Goal: Task Accomplishment & Management: Use online tool/utility

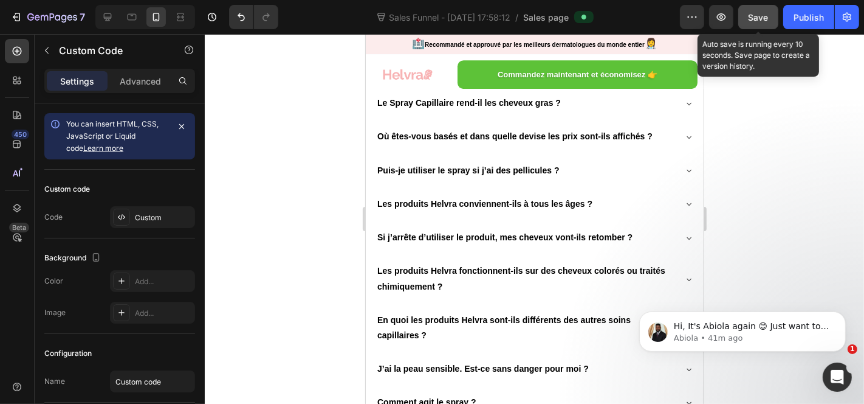
scroll to position [1, 0]
click at [750, 15] on span "Save" at bounding box center [759, 17] width 20 height 10
click at [759, 17] on span "Save" at bounding box center [759, 17] width 20 height 10
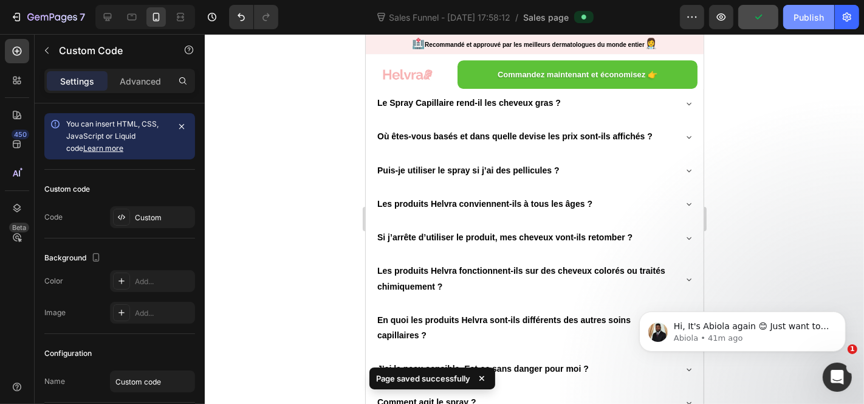
click at [818, 18] on div "Publish" at bounding box center [809, 17] width 30 height 13
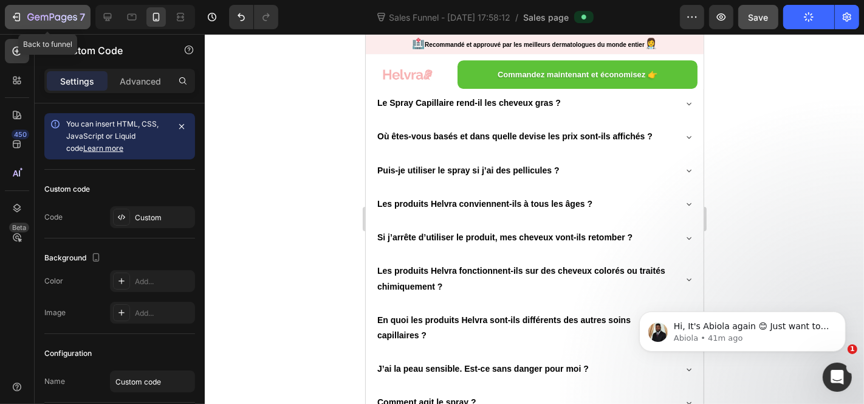
click at [24, 16] on div "7" at bounding box center [47, 17] width 75 height 15
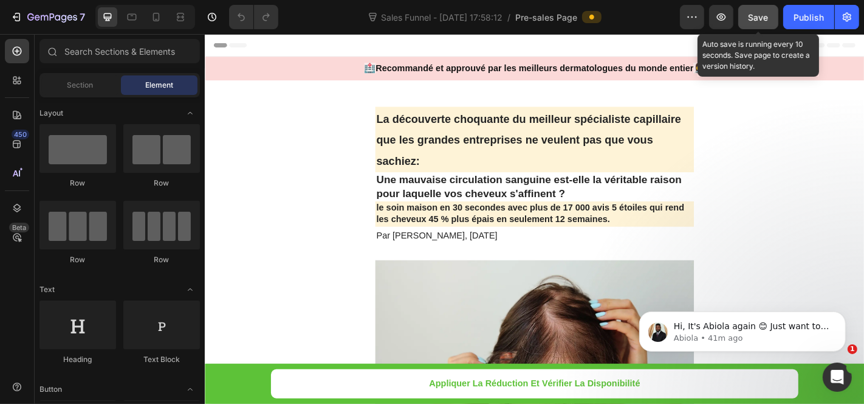
click at [769, 25] on button "Save" at bounding box center [759, 17] width 40 height 24
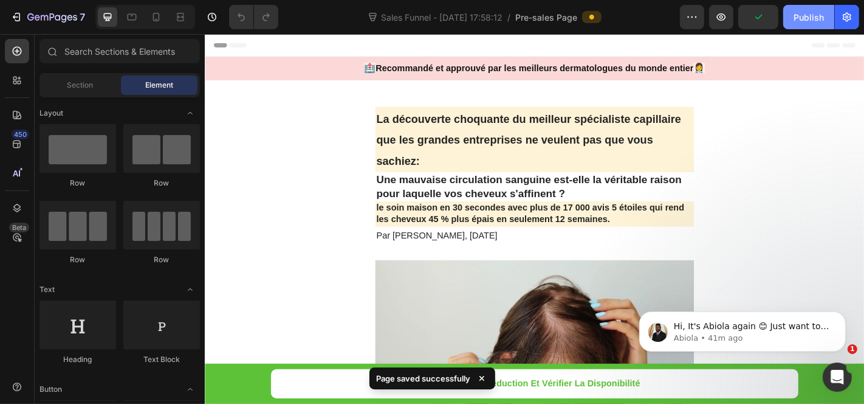
click at [799, 25] on button "Publish" at bounding box center [809, 17] width 51 height 24
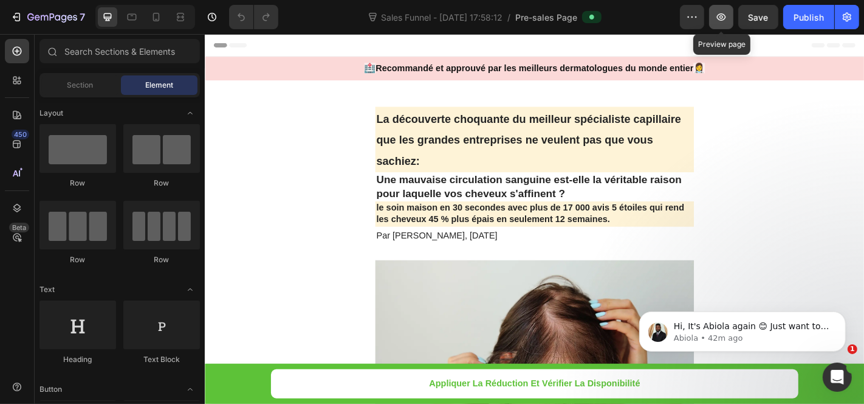
click at [717, 27] on button "button" at bounding box center [721, 17] width 24 height 24
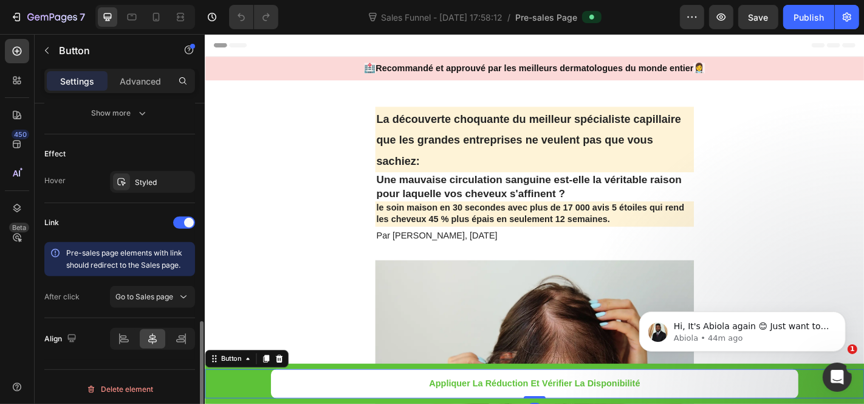
scroll to position [609, 0]
click at [140, 294] on span "Go to Sales page" at bounding box center [144, 295] width 58 height 9
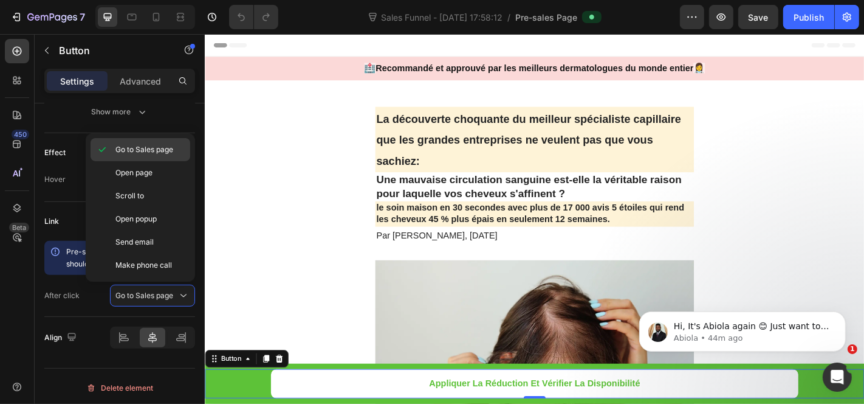
click at [156, 161] on div "Go to Sales page" at bounding box center [141, 172] width 100 height 23
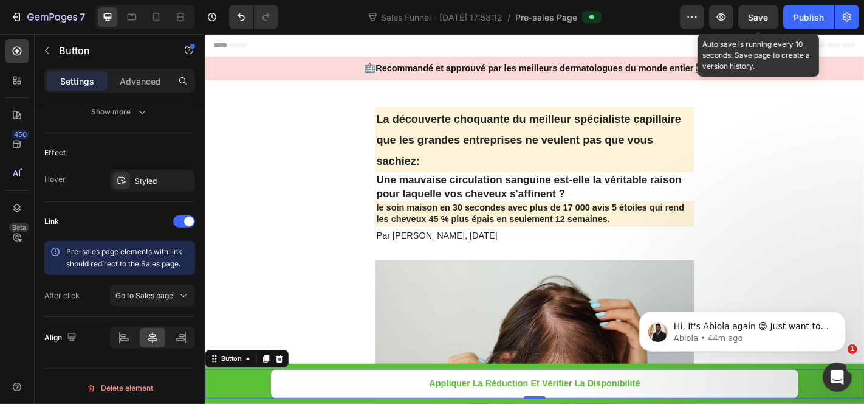
drag, startPoint x: 773, startPoint y: 14, endPoint x: 783, endPoint y: 17, distance: 10.8
click at [772, 14] on button "Save" at bounding box center [759, 17] width 40 height 24
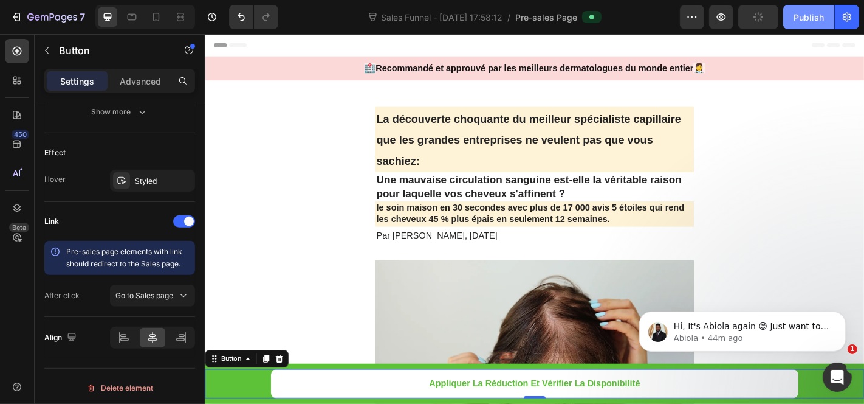
click at [788, 18] on button "Publish" at bounding box center [809, 17] width 51 height 24
click at [806, 5] on button "Publish" at bounding box center [809, 17] width 51 height 24
click at [162, 13] on div at bounding box center [156, 16] width 19 height 19
type input "14"
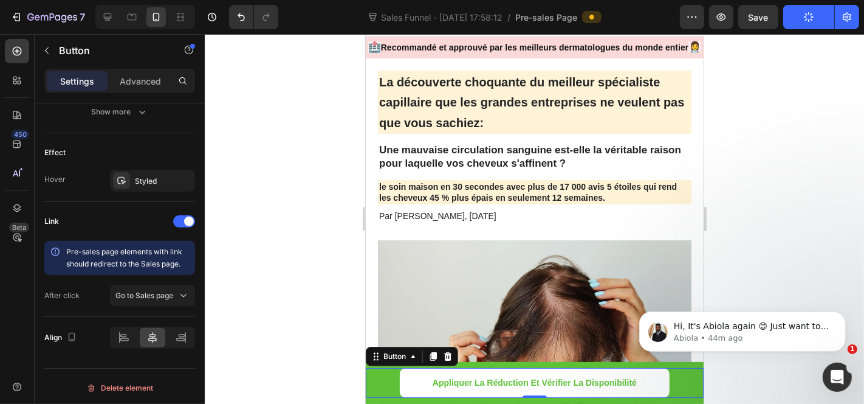
scroll to position [291, 0]
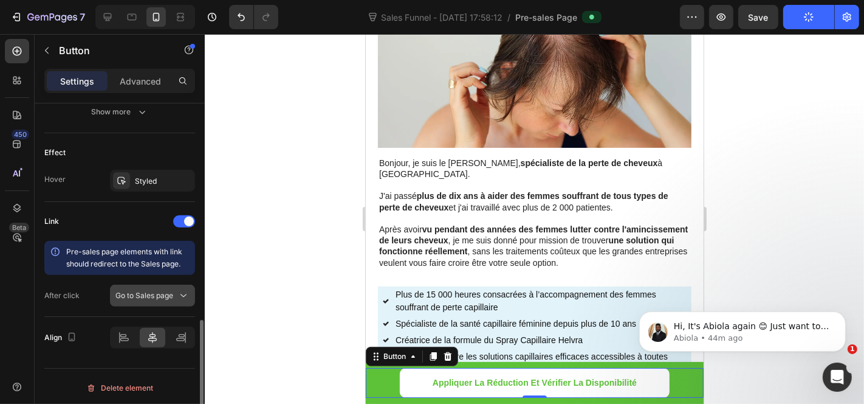
click at [187, 301] on button "Go to Sales page" at bounding box center [152, 295] width 85 height 22
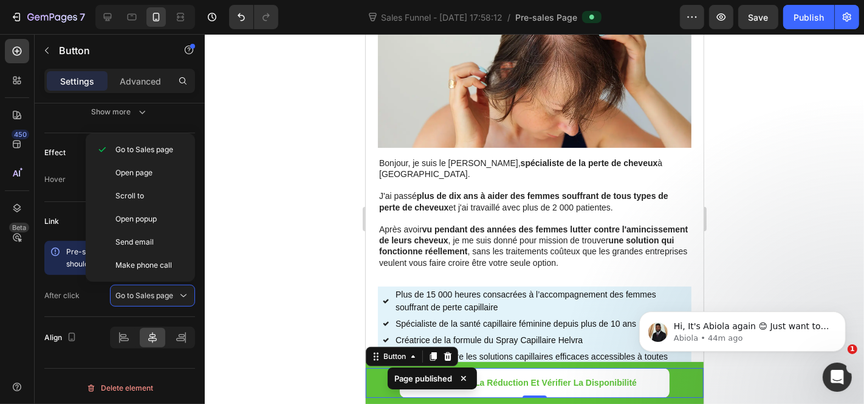
click at [424, 378] on p "Page published" at bounding box center [424, 378] width 58 height 12
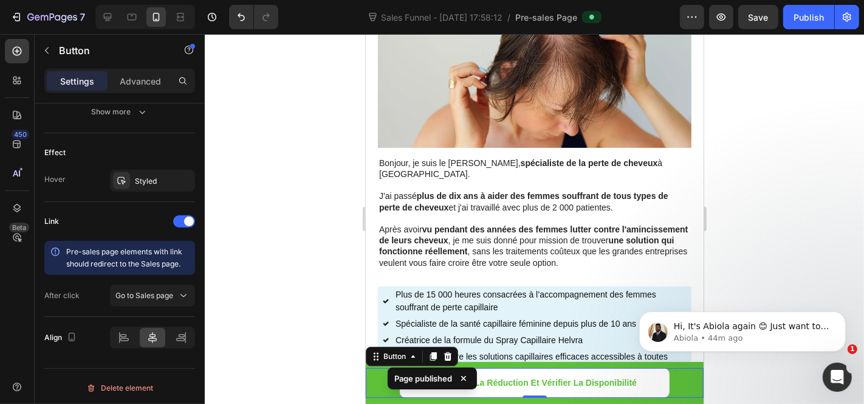
click at [421, 391] on div "Page published" at bounding box center [432, 380] width 89 height 27
click at [385, 388] on div "Page published" at bounding box center [432, 380] width 94 height 36
click at [157, 296] on span "Go to Sales page" at bounding box center [144, 295] width 58 height 9
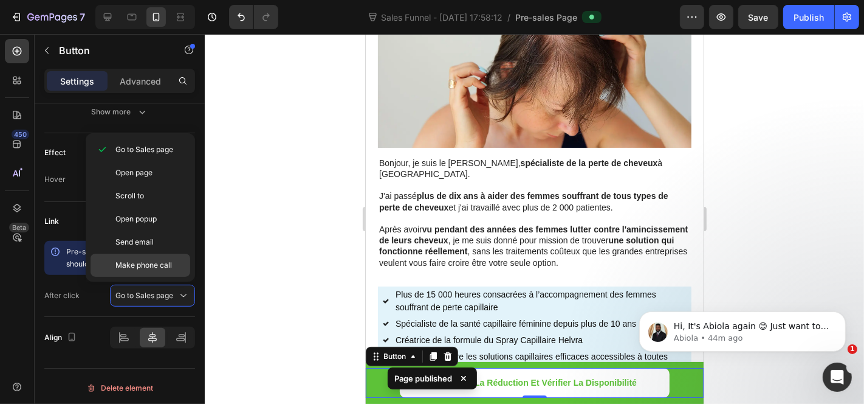
click at [160, 270] on div "Make phone call" at bounding box center [141, 264] width 100 height 23
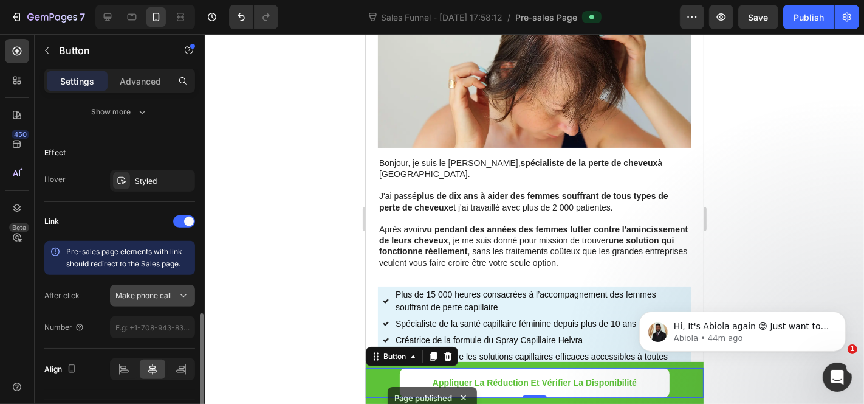
click at [172, 294] on div "Make phone call" at bounding box center [146, 295] width 62 height 11
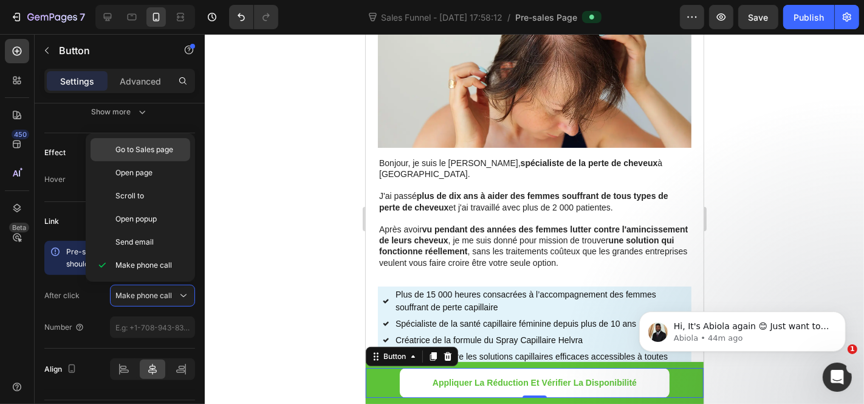
click at [154, 148] on span "Go to Sales page" at bounding box center [144, 149] width 58 height 11
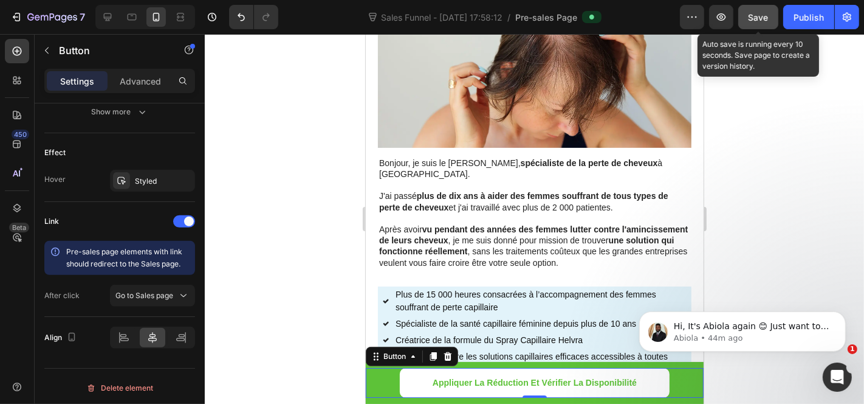
click at [773, 21] on button "Save" at bounding box center [759, 17] width 40 height 24
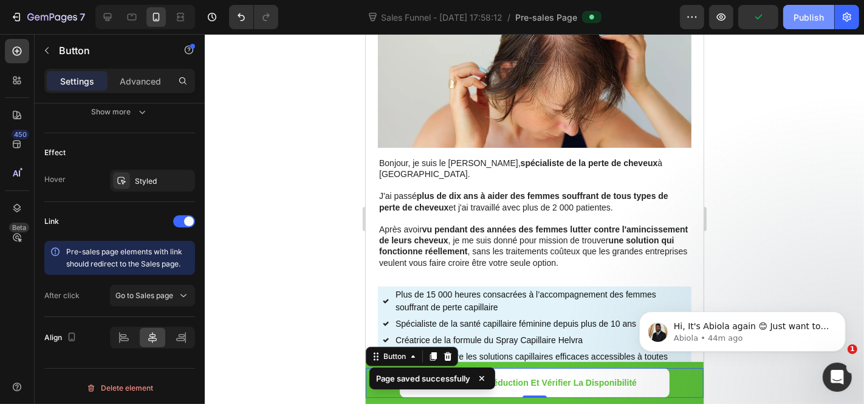
click at [807, 23] on div "Publish" at bounding box center [809, 17] width 30 height 13
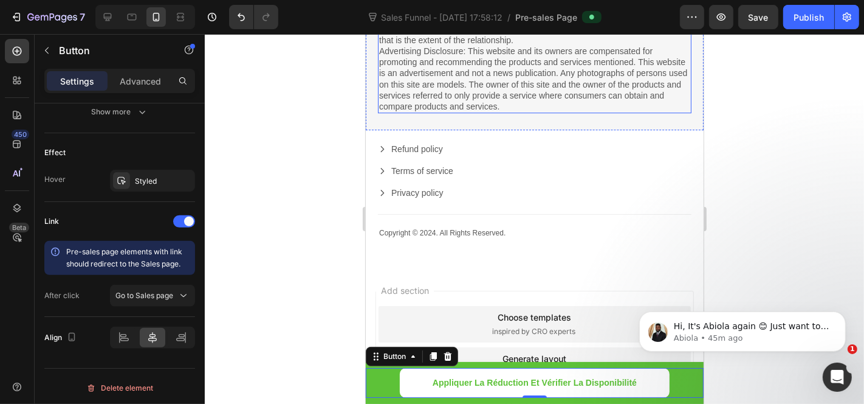
scroll to position [10800, 0]
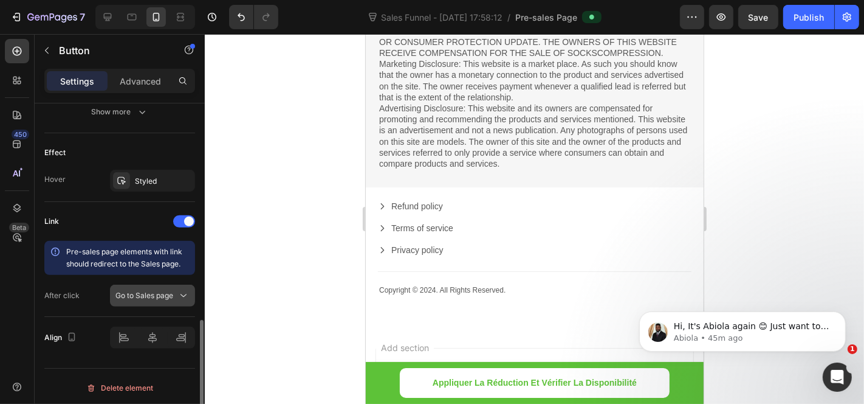
click at [170, 300] on button "Go to Sales page" at bounding box center [152, 295] width 85 height 22
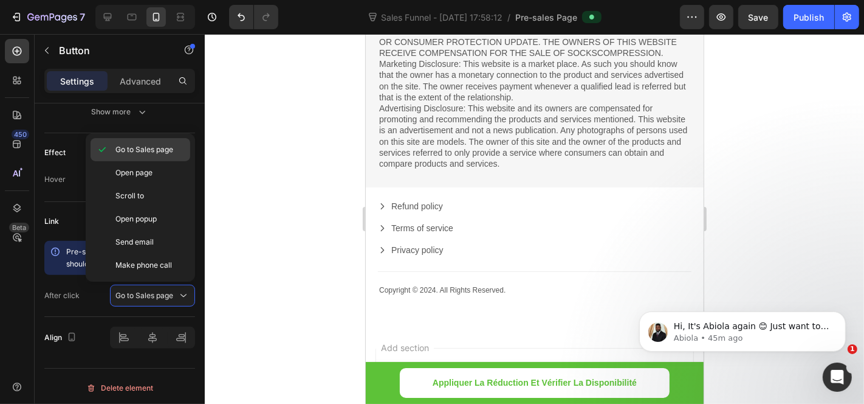
click at [151, 161] on div "Go to Sales page" at bounding box center [141, 172] width 100 height 23
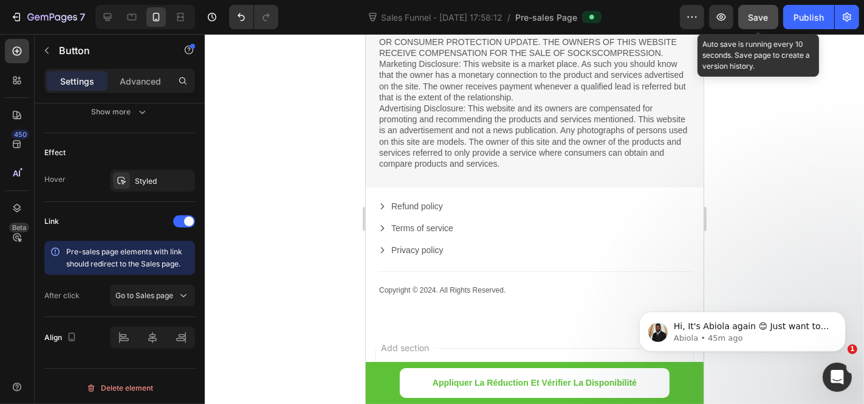
click at [754, 20] on span "Save" at bounding box center [759, 17] width 20 height 10
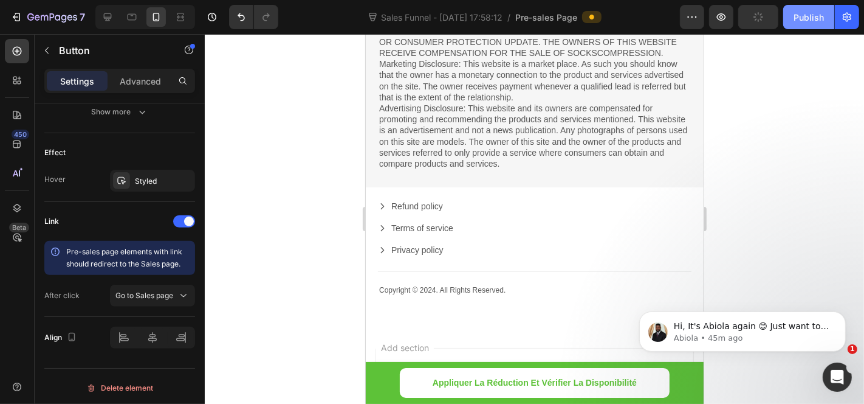
click at [802, 14] on div "Publish" at bounding box center [809, 17] width 30 height 13
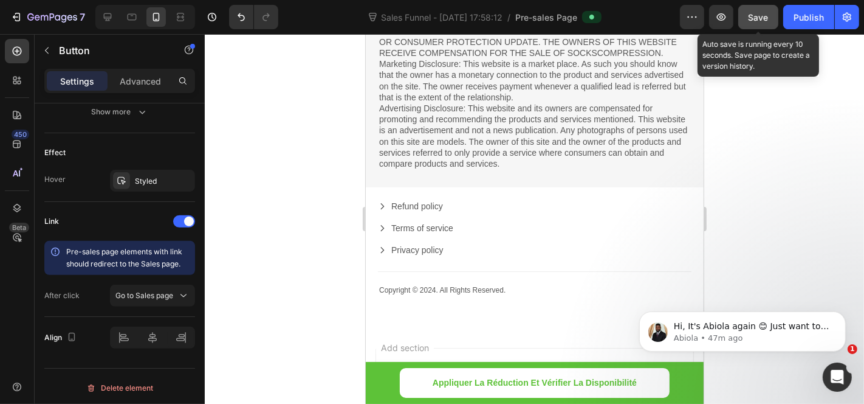
drag, startPoint x: 752, startPoint y: 18, endPoint x: 774, endPoint y: 17, distance: 22.5
click at [753, 18] on span "Save" at bounding box center [759, 17] width 20 height 10
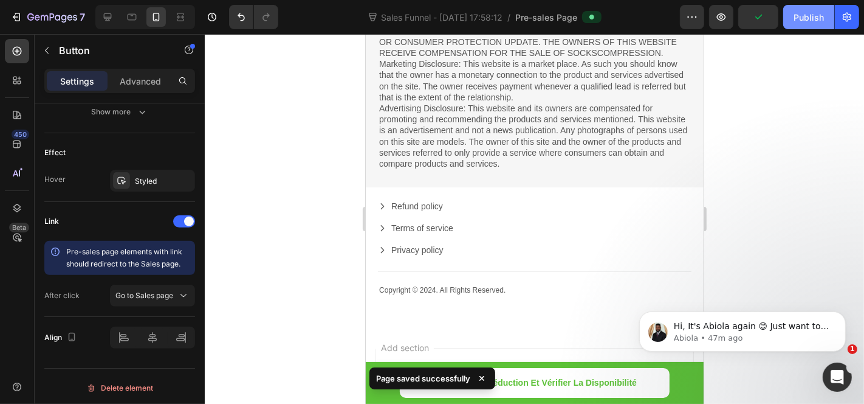
drag, startPoint x: 799, startPoint y: 15, endPoint x: 802, endPoint y: 5, distance: 9.6
click at [802, 13] on div "Publish" at bounding box center [809, 17] width 30 height 13
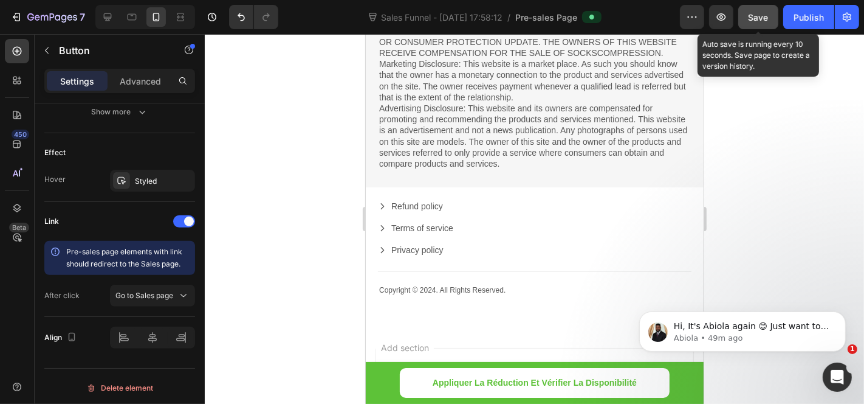
click at [766, 15] on span "Save" at bounding box center [759, 17] width 20 height 10
